Goal: Information Seeking & Learning: Learn about a topic

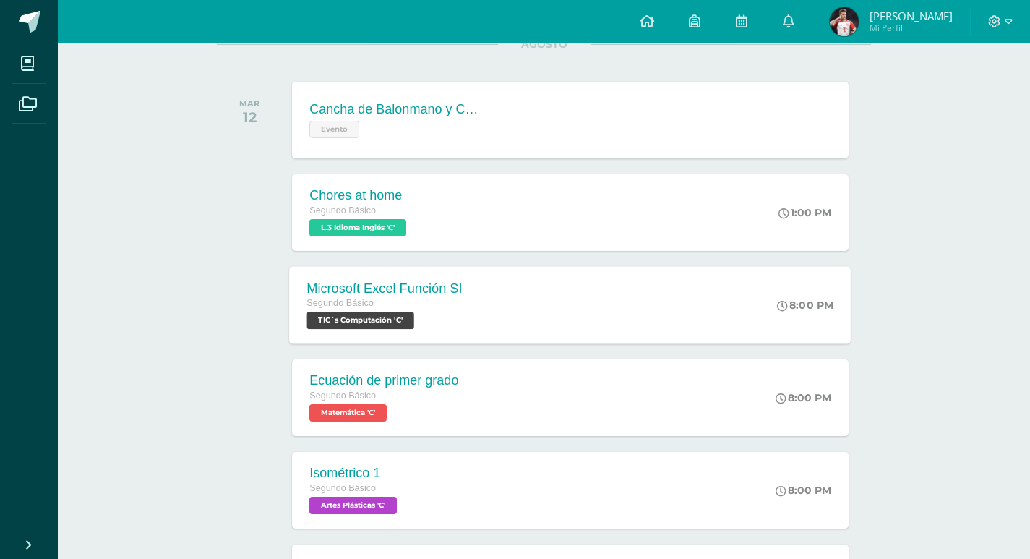
scroll to position [217, 0]
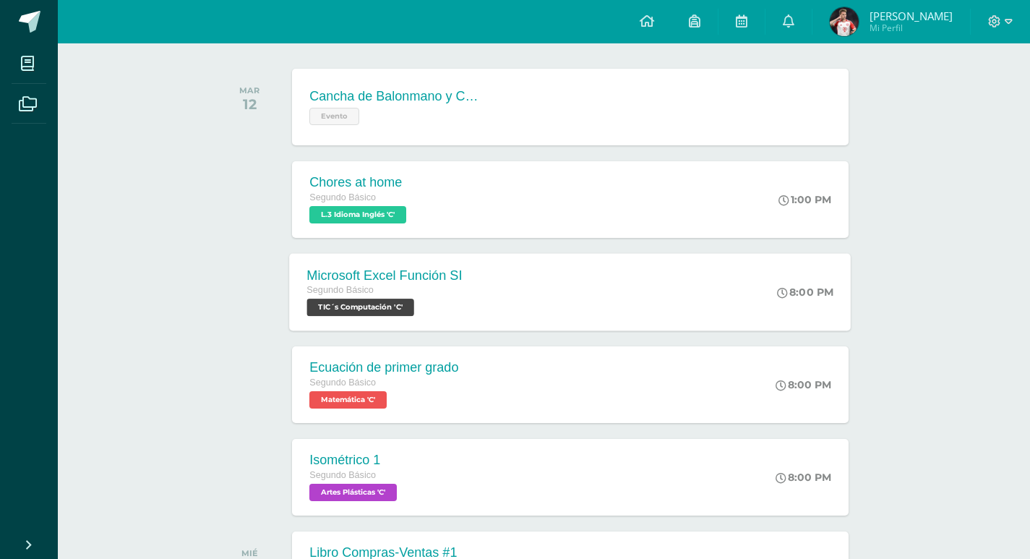
click at [437, 309] on div "Segundo Básico TIC´s Computación 'C'" at bounding box center [384, 299] width 155 height 33
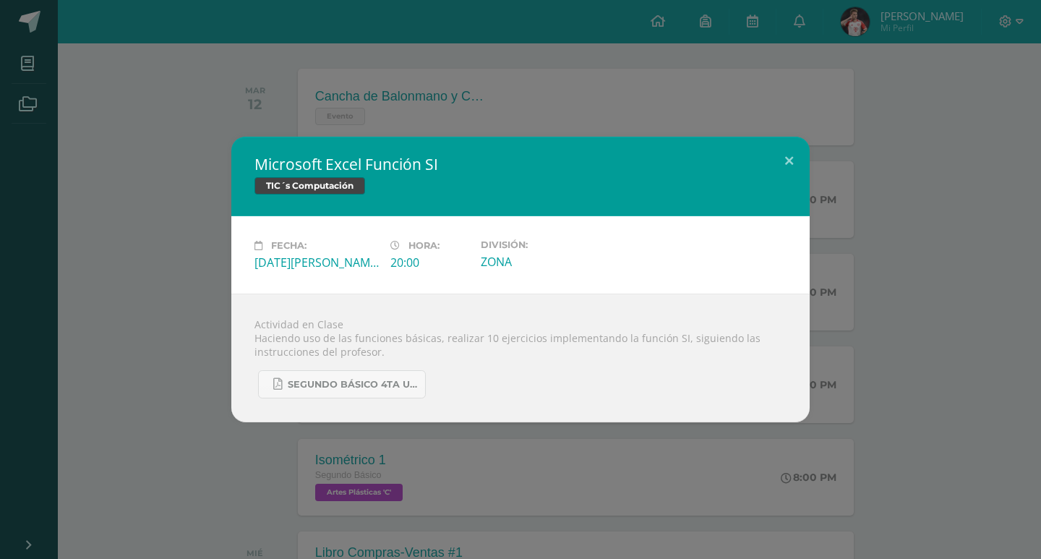
click at [185, 469] on div "Microsoft Excel Función SI TIC´s Computación Fecha: [DATE][PERSON_NAME] Hora: 2…" at bounding box center [520, 279] width 1041 height 559
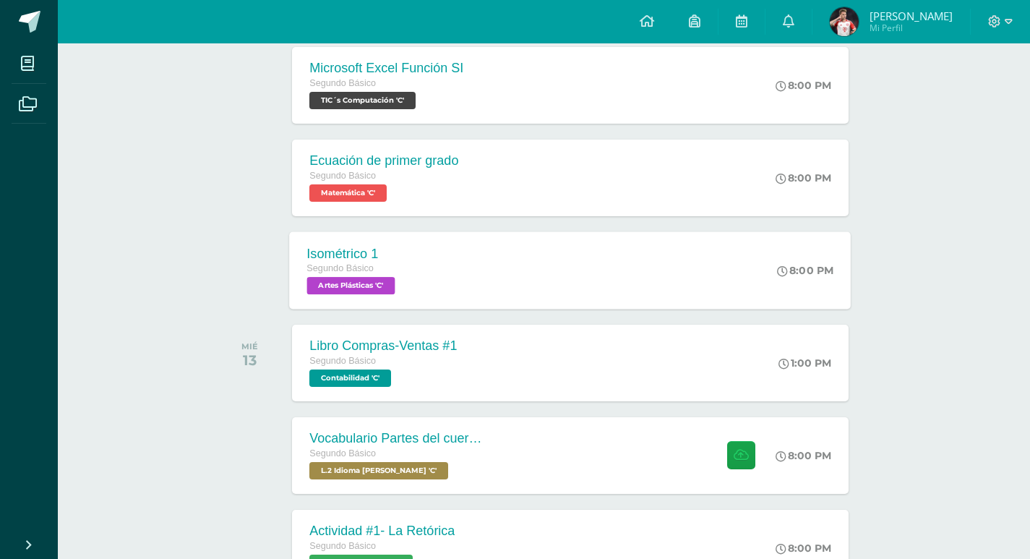
scroll to position [506, 0]
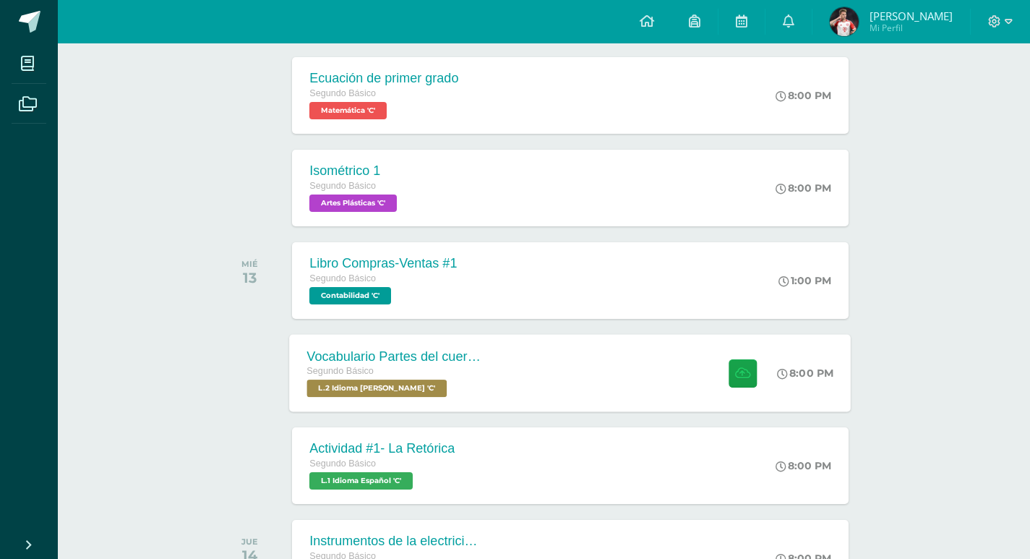
click at [398, 369] on div "Segundo Básico" at bounding box center [394, 372] width 175 height 16
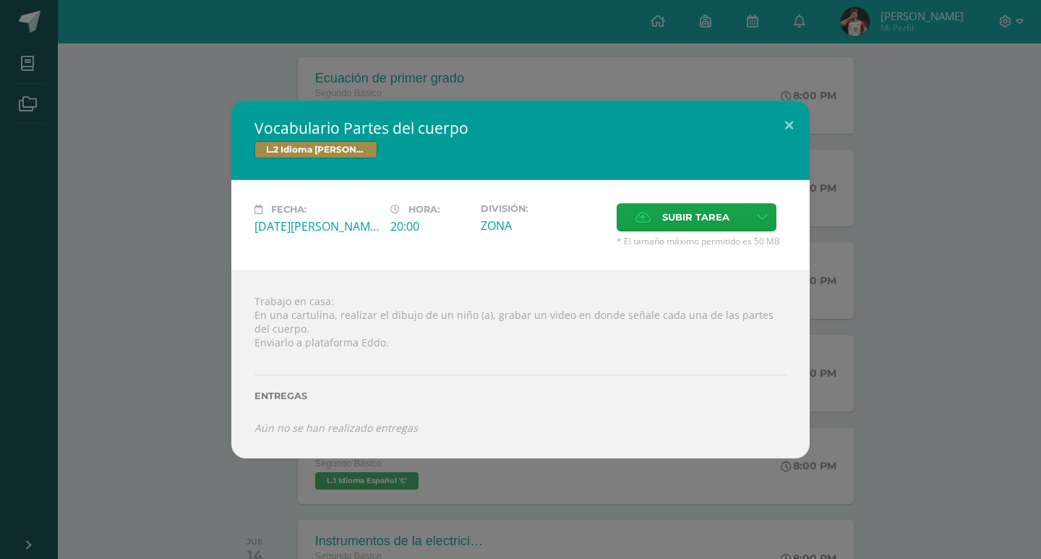
click at [226, 382] on div "Vocabulario Partes del cuerpo L.2 Idioma [PERSON_NAME] Fecha: [DATE][PERSON_NAM…" at bounding box center [520, 278] width 1029 height 357
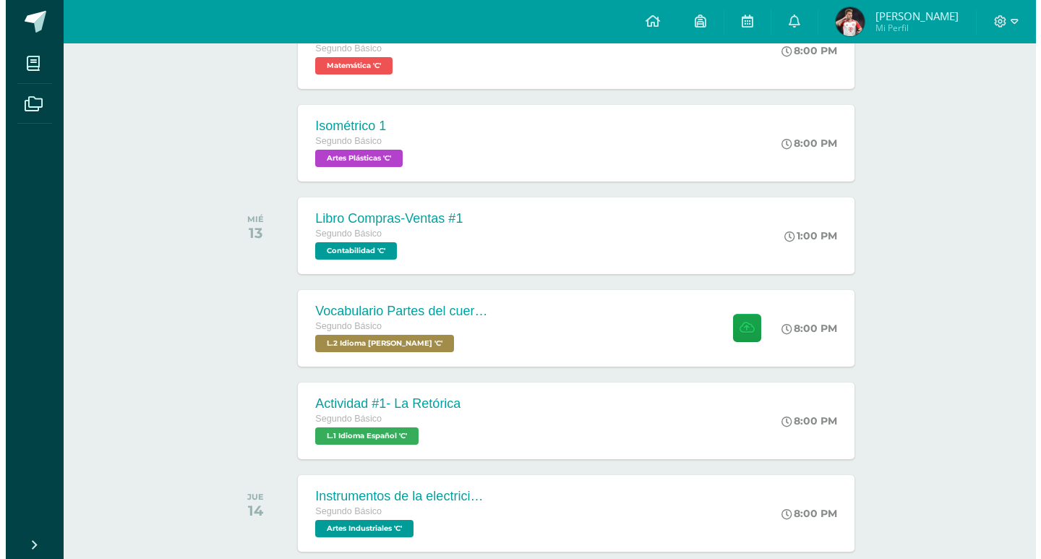
scroll to position [578, 0]
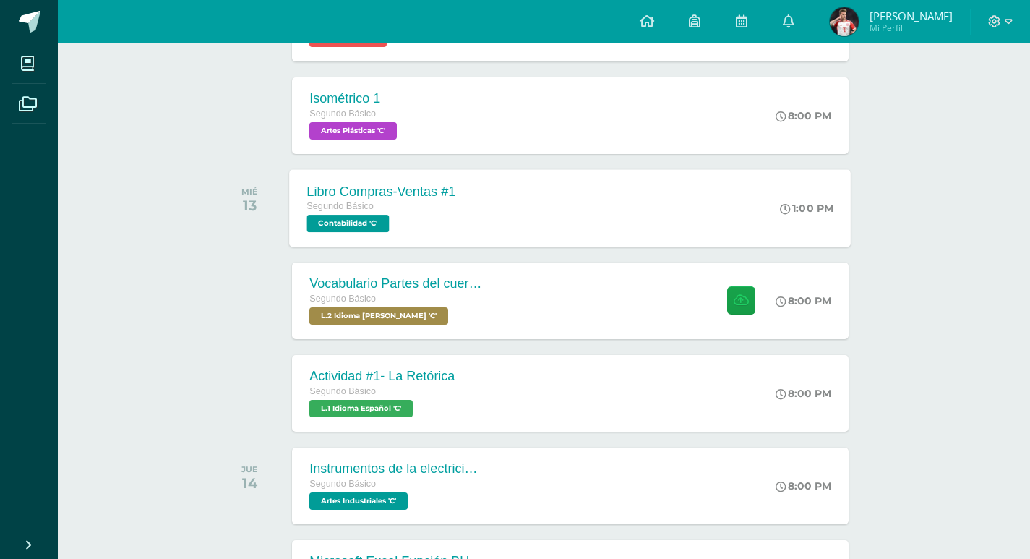
click at [300, 236] on div "Libro Compras-Ventas #1 Segundo Básico Contabilidad 'C'" at bounding box center [382, 207] width 184 height 77
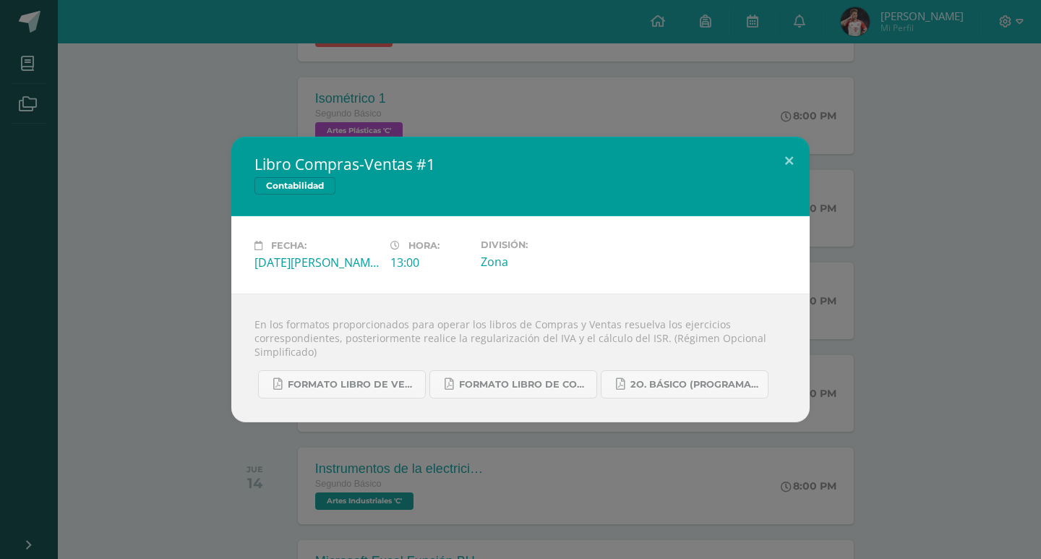
click at [144, 342] on div "Libro Compras-Ventas #1 Contabilidad Fecha: [DATE][PERSON_NAME] Hora: 13:00 Div…" at bounding box center [520, 280] width 1029 height 286
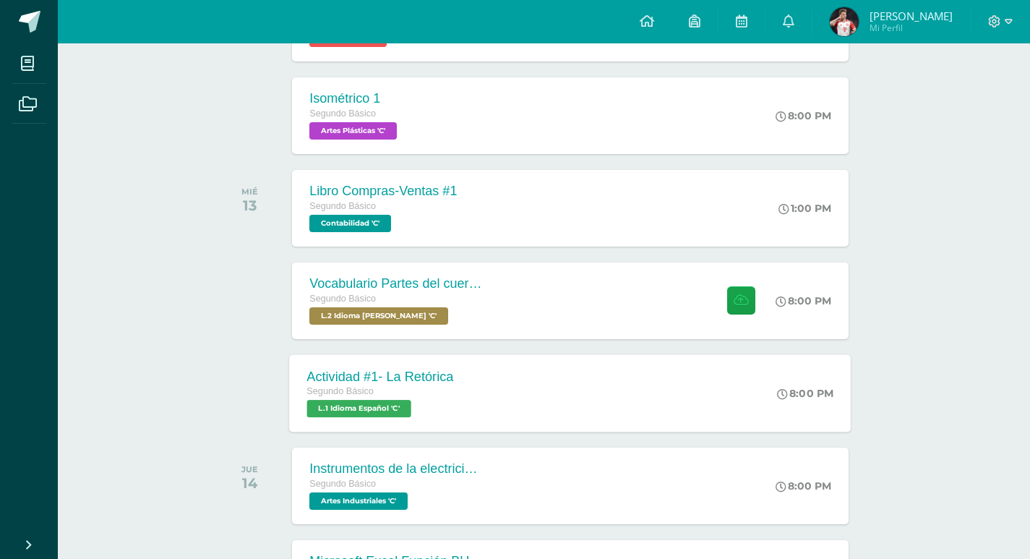
click at [360, 398] on div "Segundo Básico" at bounding box center [380, 392] width 147 height 16
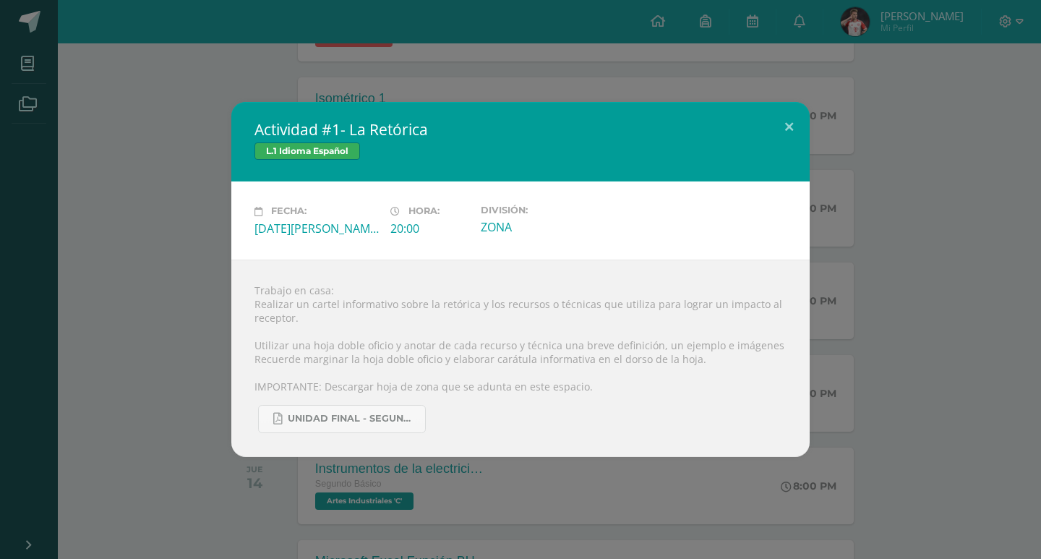
click at [142, 484] on div "Actividad #1- La Retórica L.1 Idioma Español Fecha: [DATE][PERSON_NAME] Hora: 2…" at bounding box center [520, 279] width 1041 height 559
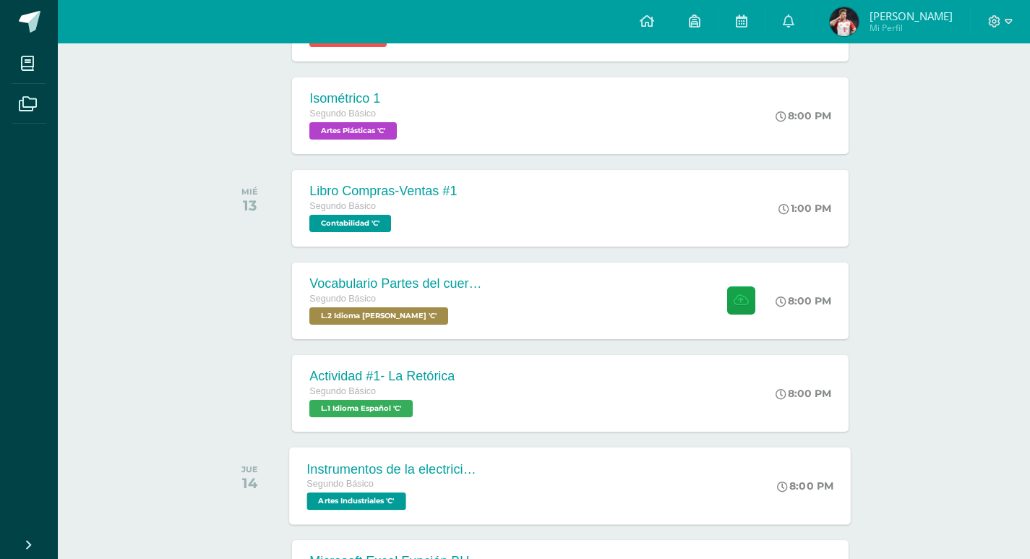
click at [387, 474] on div "Instrumentos de la electricidad" at bounding box center [394, 468] width 175 height 15
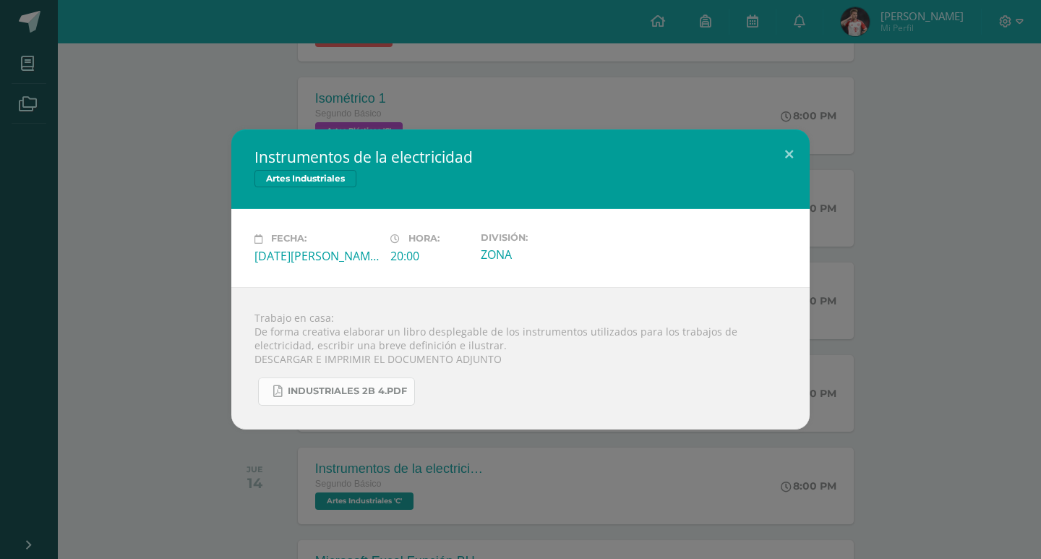
click at [372, 389] on span "INDUSTRIALES 2B 4.pdf" at bounding box center [347, 391] width 119 height 12
click at [191, 143] on div "Instrumentos de la electricidad Artes Industriales Fecha: [DATE][PERSON_NAME] H…" at bounding box center [520, 278] width 1029 height 299
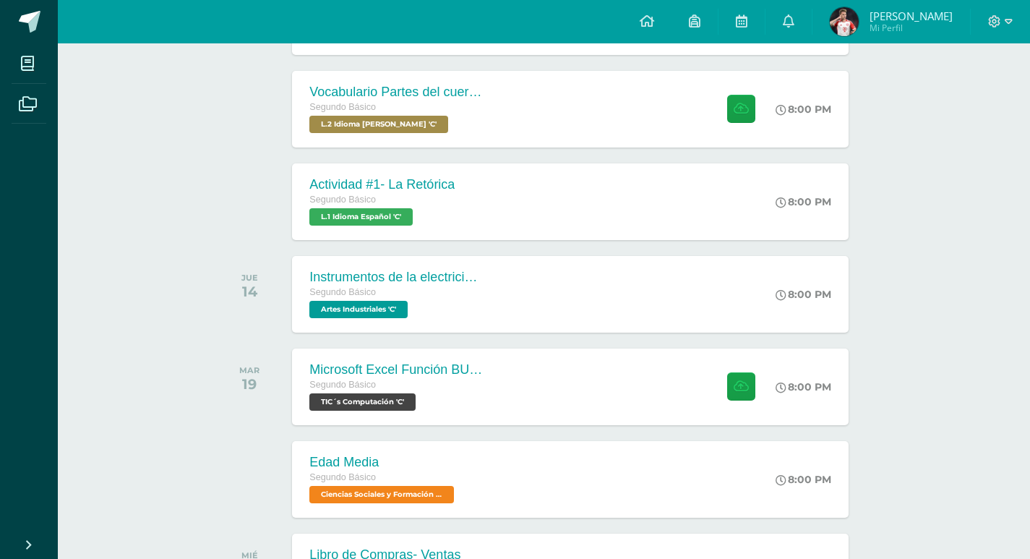
scroll to position [795, 0]
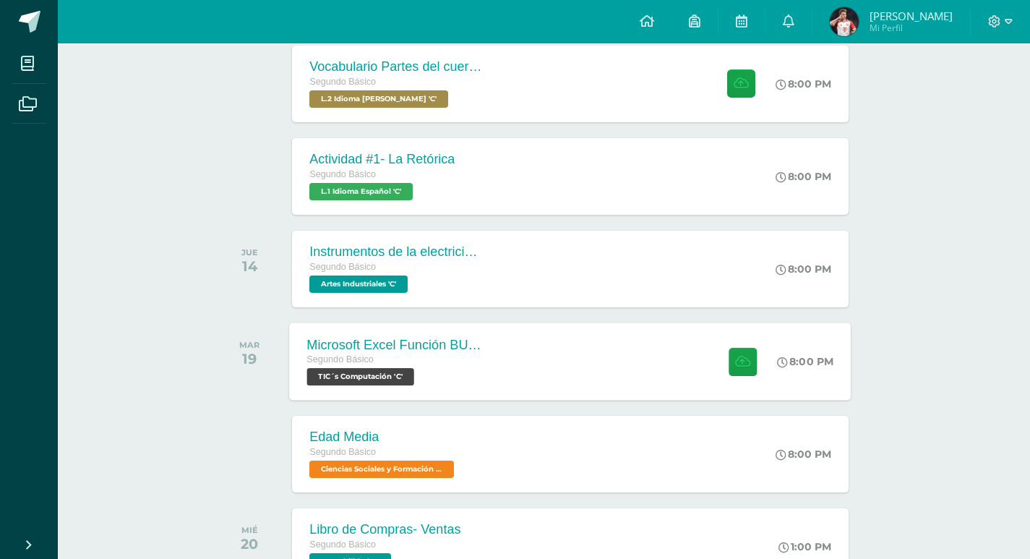
click at [319, 348] on div "Microsoft Excel Función BUSCAR" at bounding box center [394, 344] width 175 height 15
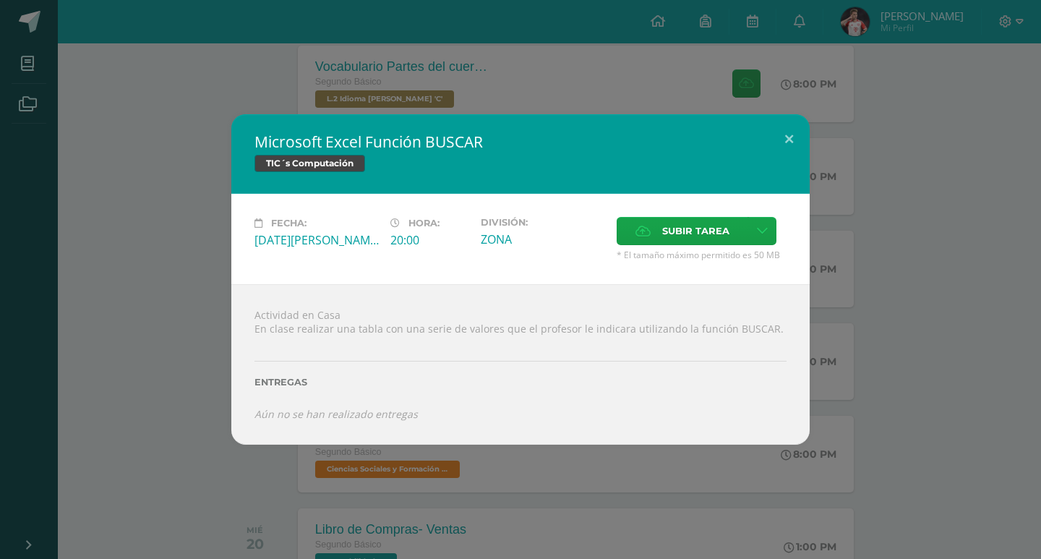
click at [210, 442] on div "Microsoft Excel Función BUSCAR TIC´s Computación Fecha: [DATE][PERSON_NAME] Hor…" at bounding box center [520, 279] width 1029 height 330
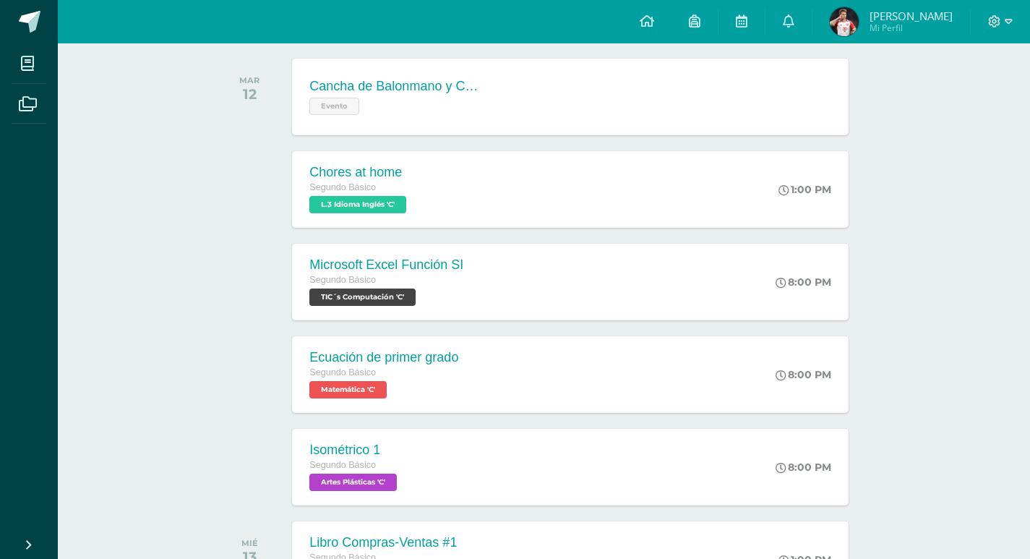
scroll to position [228, 0]
click at [398, 93] on div "Cancha de Balonmano y Contenido" at bounding box center [394, 85] width 175 height 15
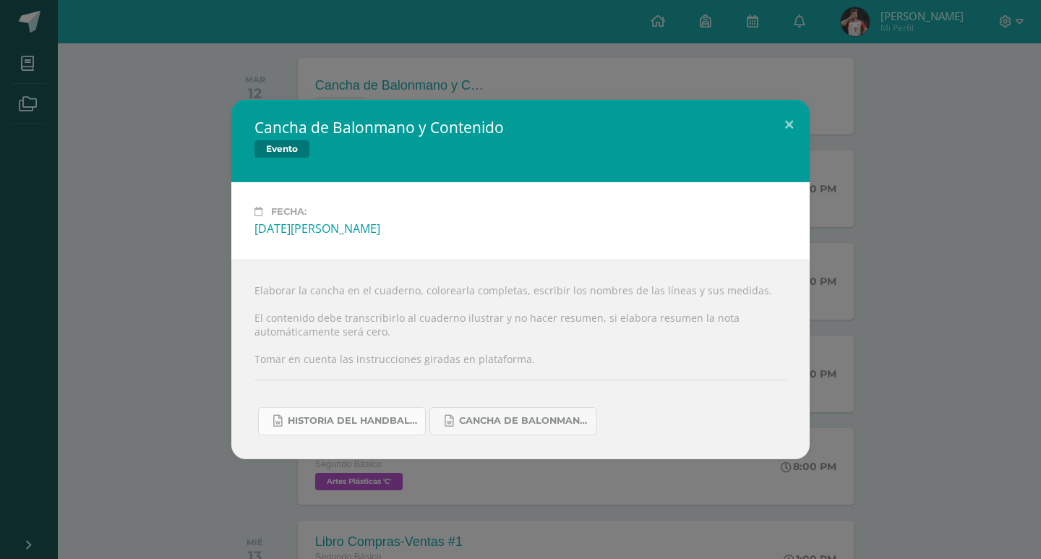
click at [397, 425] on span "Historia del handball.docx" at bounding box center [353, 421] width 130 height 12
click at [501, 419] on span "Cancha de Balonmano.docx" at bounding box center [524, 421] width 130 height 12
click at [1008, 139] on div "Cancha de Balonmano y Contenido Evento Fecha: [DATE][PERSON_NAME] Elaborar la c…" at bounding box center [520, 279] width 1029 height 359
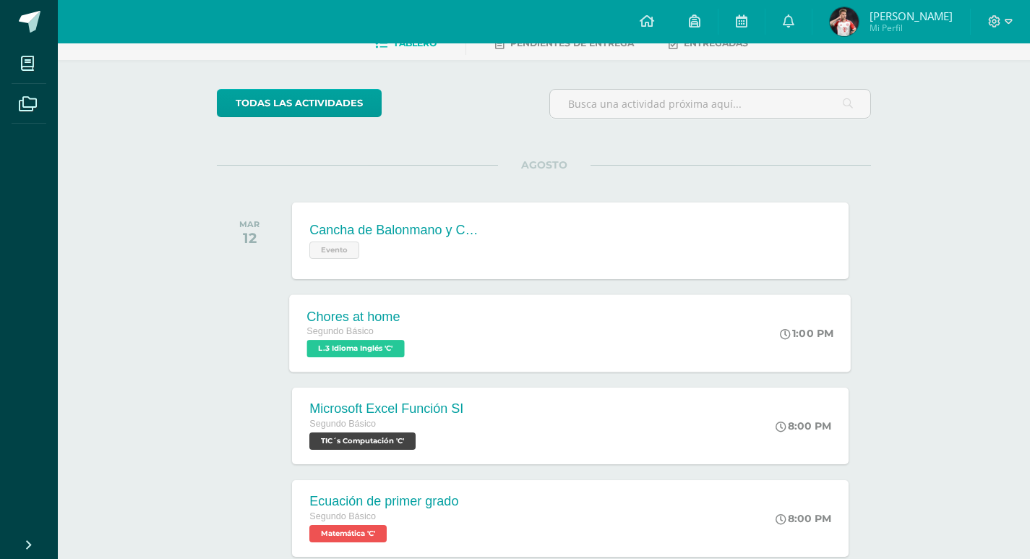
scroll to position [300, 0]
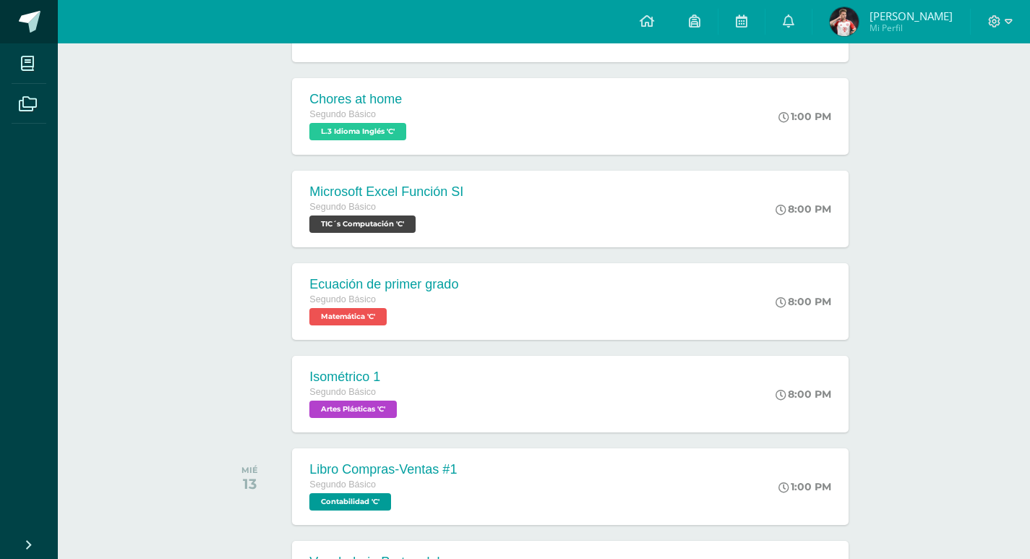
click at [26, 8] on link at bounding box center [29, 21] width 58 height 43
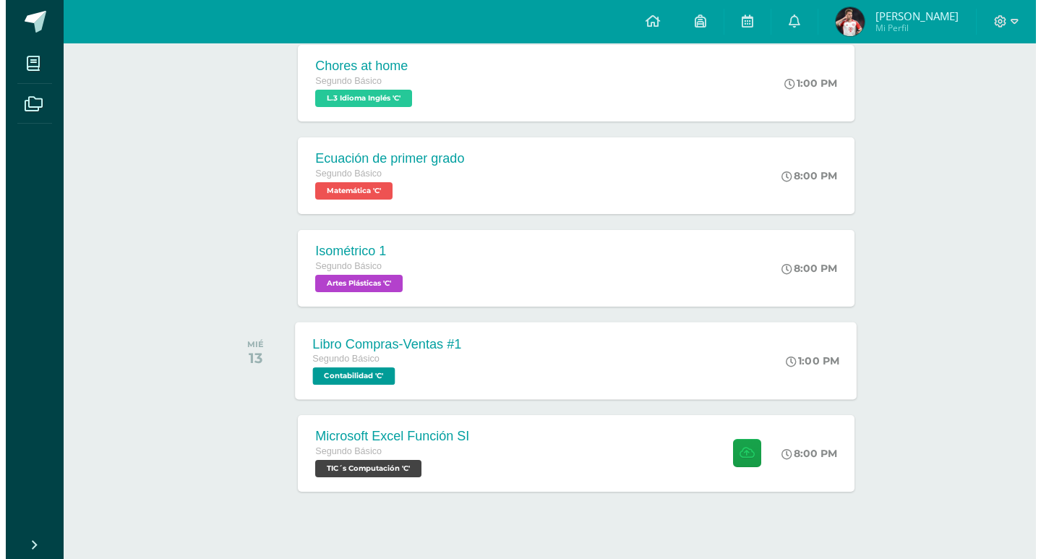
scroll to position [357, 0]
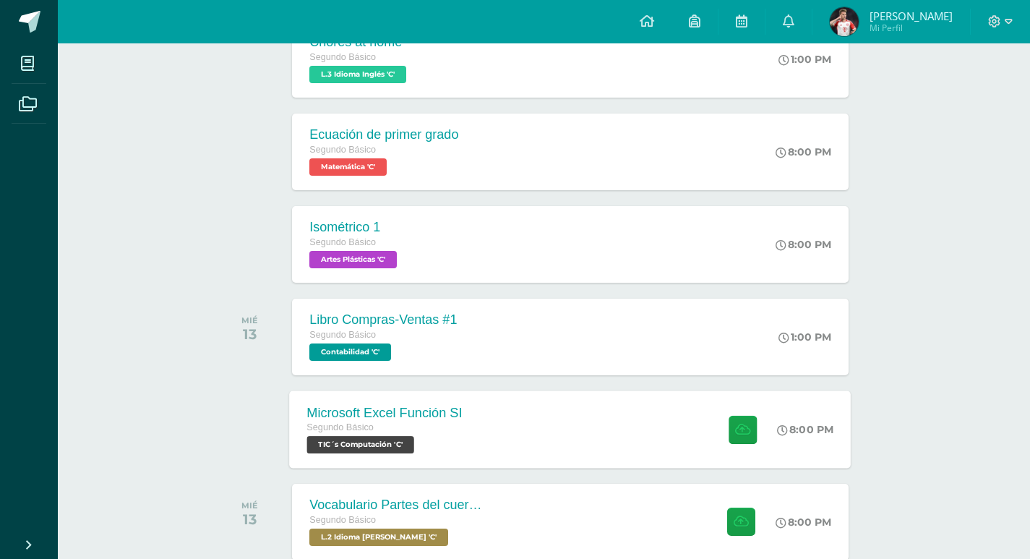
click at [396, 433] on div "Segundo Básico" at bounding box center [384, 428] width 155 height 16
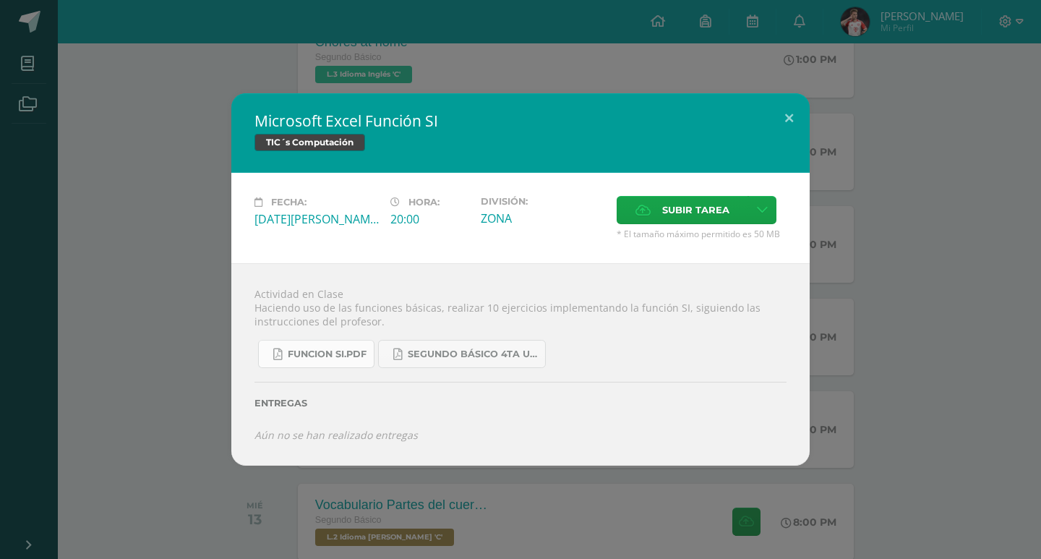
click at [324, 350] on span "FUNCION SI.pdf" at bounding box center [327, 354] width 79 height 12
